Goal: Task Accomplishment & Management: Manage account settings

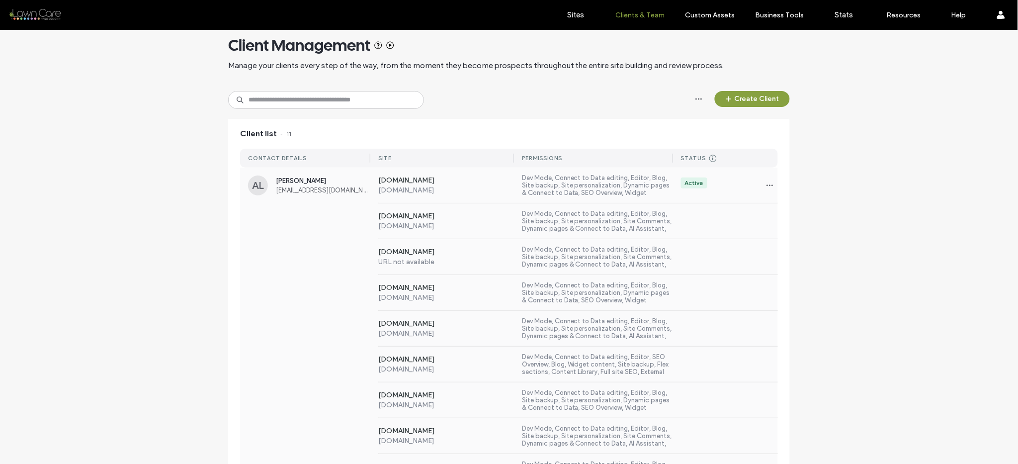
scroll to position [21, 0]
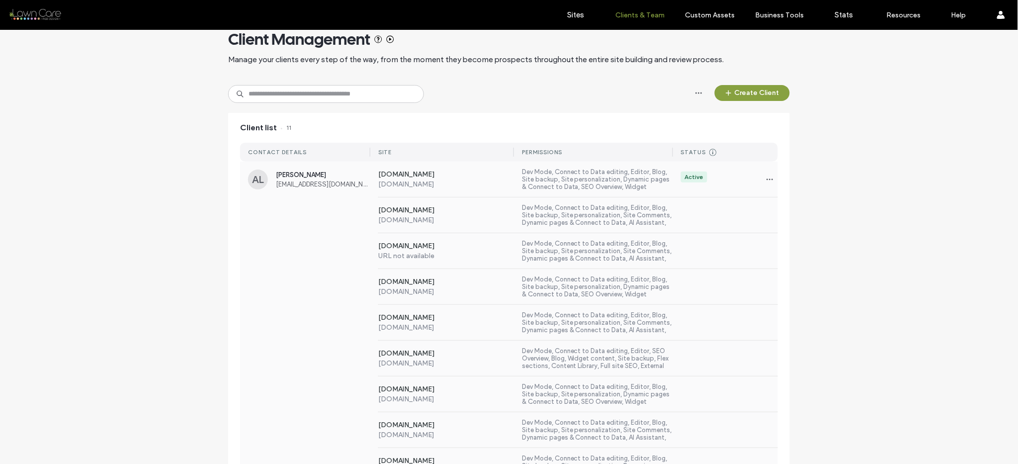
click at [286, 239] on div "[DOMAIN_NAME] URL not available Dev Mode, Connect to Data editing, Editor, Blog…" at bounding box center [509, 251] width 538 height 36
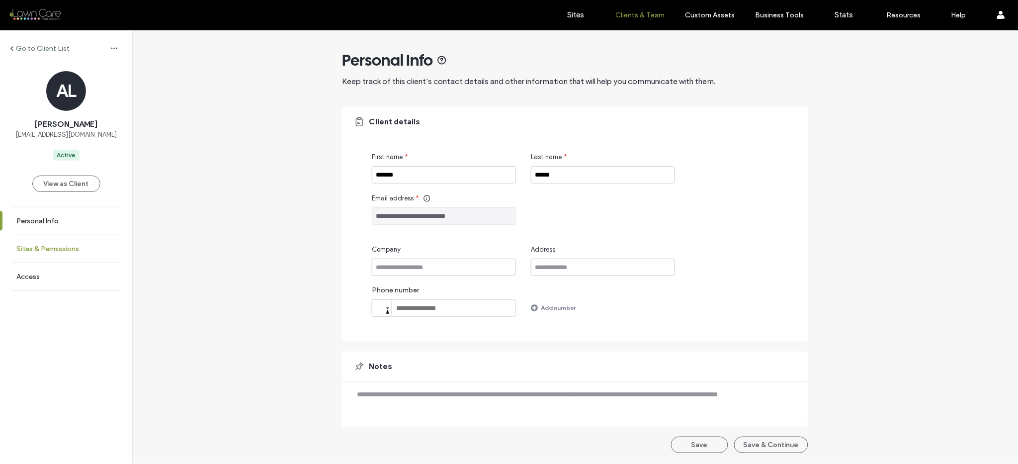
click at [96, 249] on link "Sites & Permissions" at bounding box center [66, 248] width 132 height 27
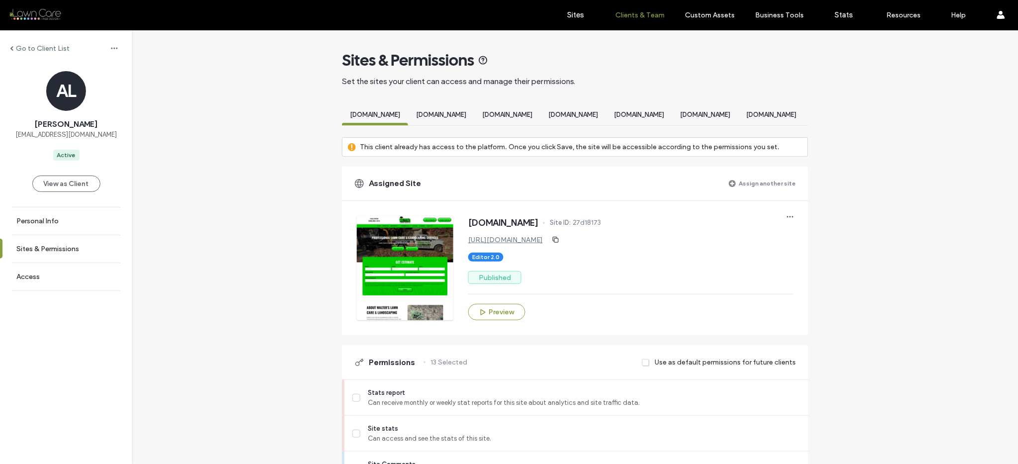
click at [741, 190] on label "Assign another site" at bounding box center [767, 183] width 57 height 17
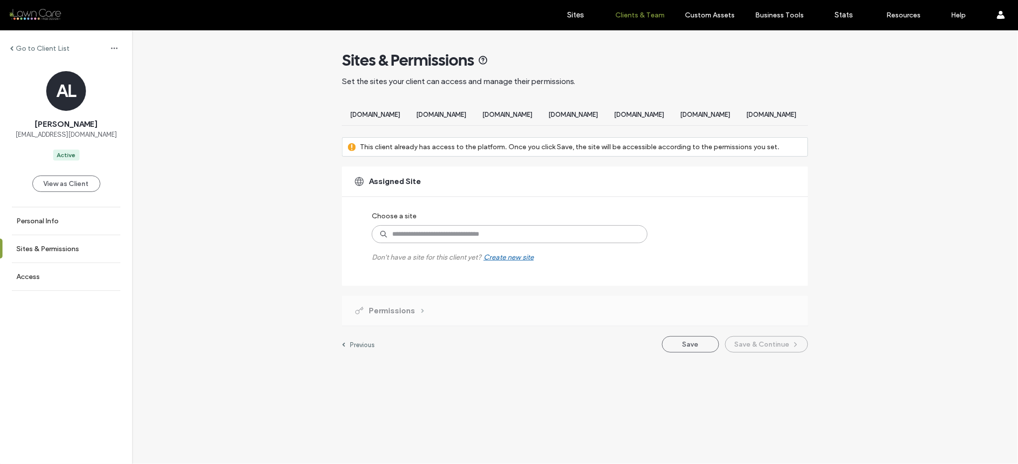
click at [447, 239] on input at bounding box center [510, 234] width 276 height 18
type input "****"
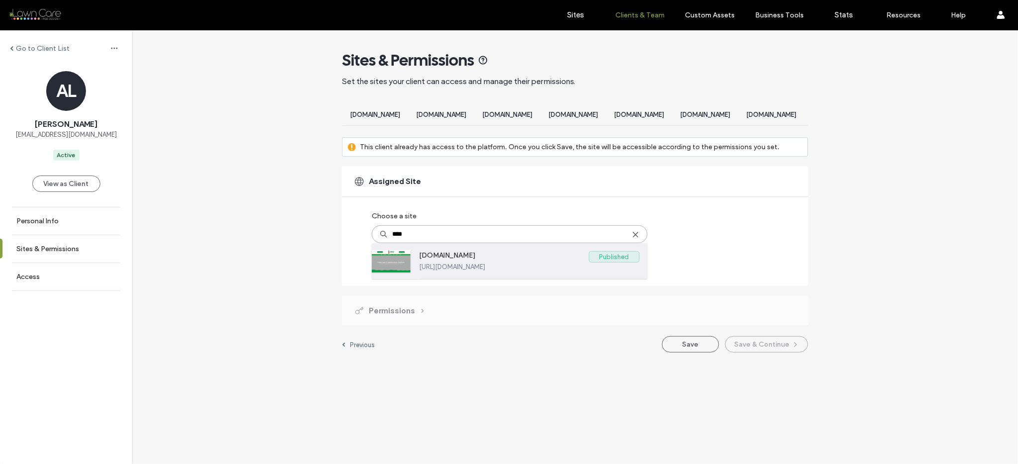
click at [515, 278] on div "[DOMAIN_NAME] Published [URL][DOMAIN_NAME]" at bounding box center [529, 260] width 221 height 35
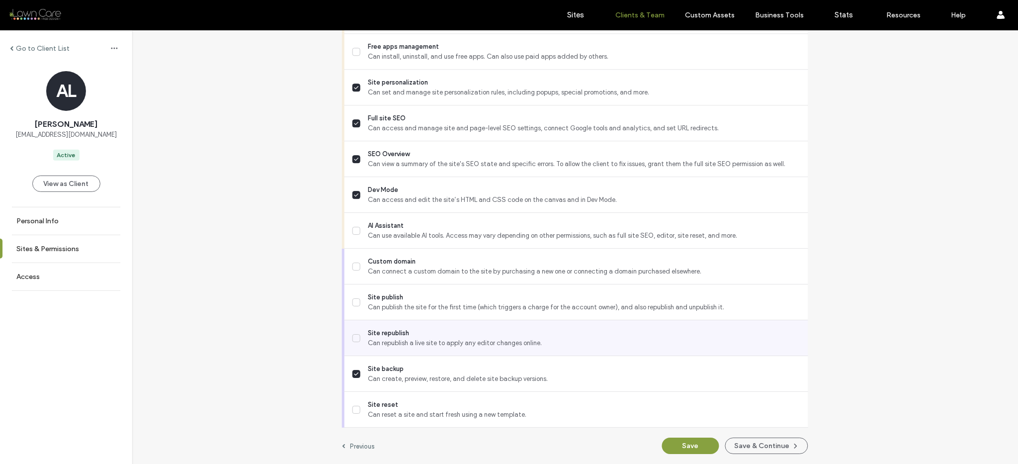
scroll to position [856, 0]
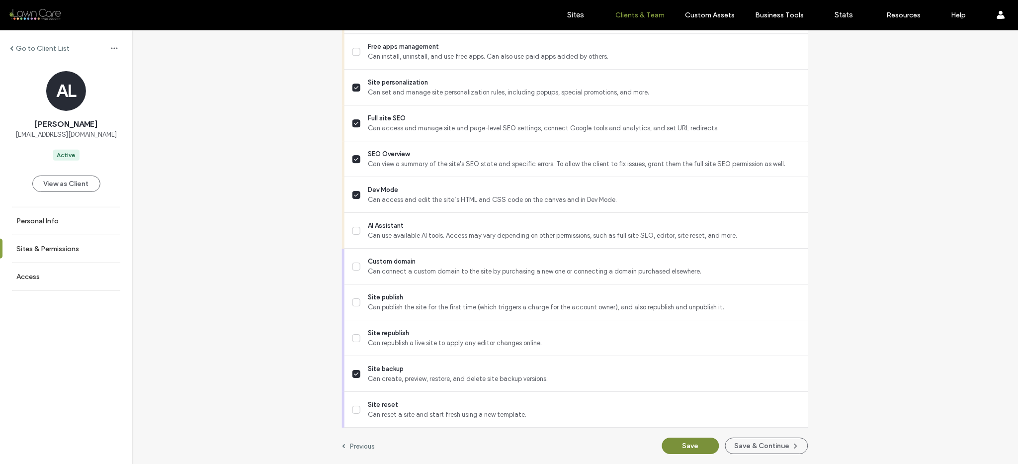
click at [682, 439] on button "Save" at bounding box center [690, 446] width 57 height 16
click at [571, 17] on label "Sites" at bounding box center [576, 14] width 17 height 9
